Goal: Task Accomplishment & Management: Complete application form

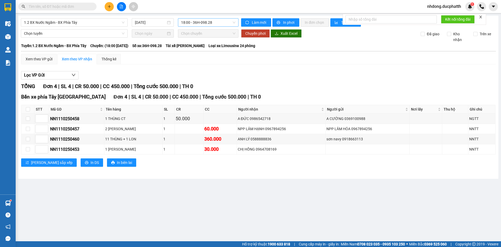
click at [201, 24] on span "18:00 - 36H-098.28" at bounding box center [208, 23] width 54 height 8
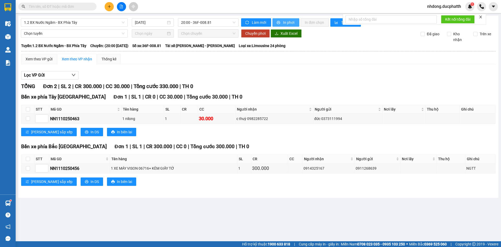
click at [289, 21] on span "In phơi" at bounding box center [289, 23] width 12 height 6
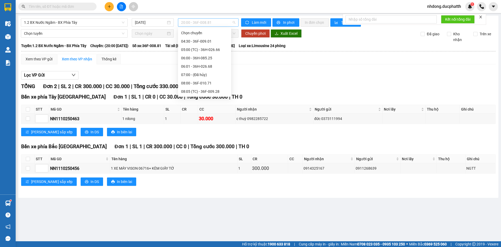
click at [205, 22] on span "20:00 - 36F-008.81" at bounding box center [208, 23] width 54 height 8
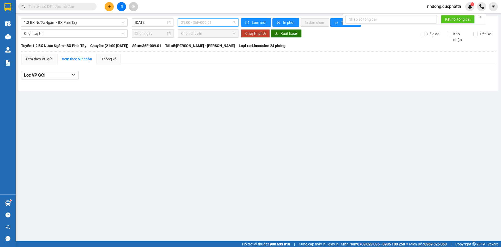
click at [207, 22] on span "21:00 - 36F-009.01" at bounding box center [208, 23] width 54 height 8
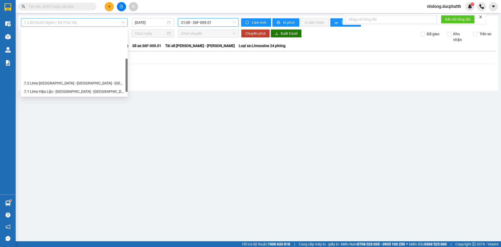
click at [67, 24] on span "1.2 BX Nước Ngầm - BX Phía Tây" at bounding box center [74, 23] width 100 height 8
click at [65, 122] on div "3.2 BX Nước Ngầm - BX [GEOGRAPHIC_DATA]" at bounding box center [74, 125] width 100 height 6
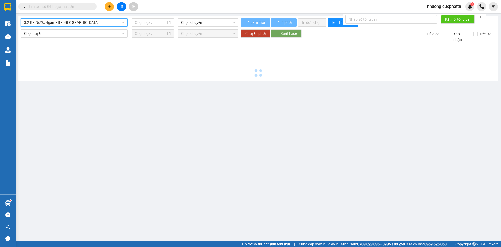
type input "[DATE]"
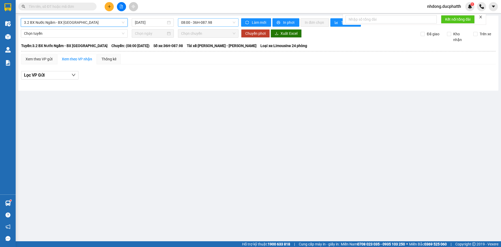
click at [202, 21] on span "08:00 - 36H-087.98" at bounding box center [208, 23] width 54 height 8
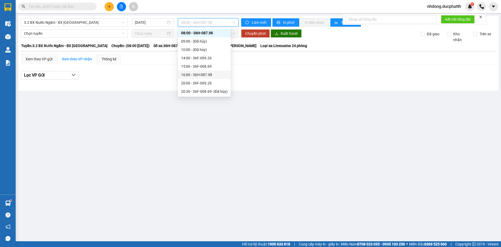
scroll to position [17, 0]
click at [209, 73] on div "20:00 - 36F-009.26" at bounding box center [204, 75] width 46 height 6
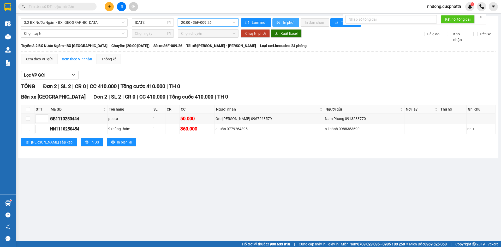
click at [288, 20] on span "In phơi" at bounding box center [289, 23] width 12 height 6
click at [57, 7] on input "text" at bounding box center [60, 7] width 62 height 6
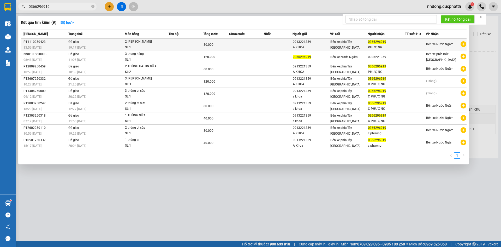
type input "0366296919"
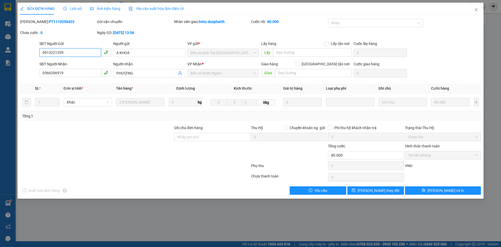
type input "0913221359"
type input "A KHOA"
type input "0366296919"
type input "PHƯỢNG"
type input "0"
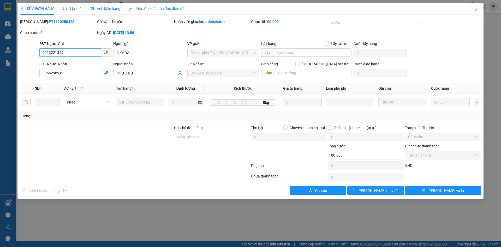
type input "80.000"
click at [77, 11] on span "Lịch sử" at bounding box center [72, 9] width 19 height 4
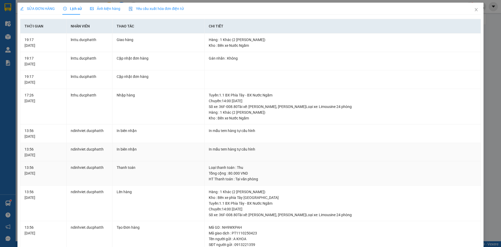
drag, startPoint x: 197, startPoint y: 182, endPoint x: 194, endPoint y: 181, distance: 3.1
click at [196, 182] on td "Thanh toán" at bounding box center [158, 173] width 92 height 24
